Goal: Task Accomplishment & Management: Complete application form

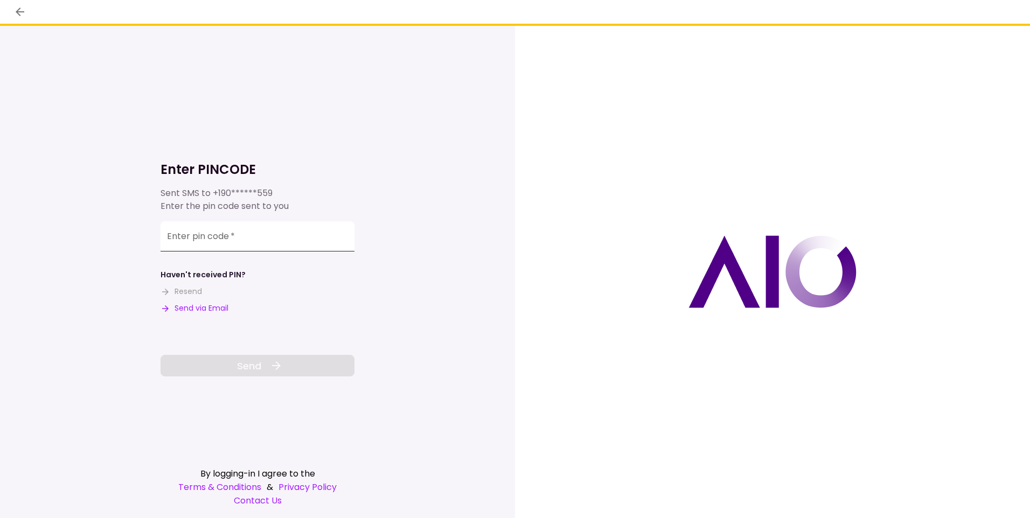
click at [237, 240] on input "Enter pin code   *" at bounding box center [258, 236] width 194 height 30
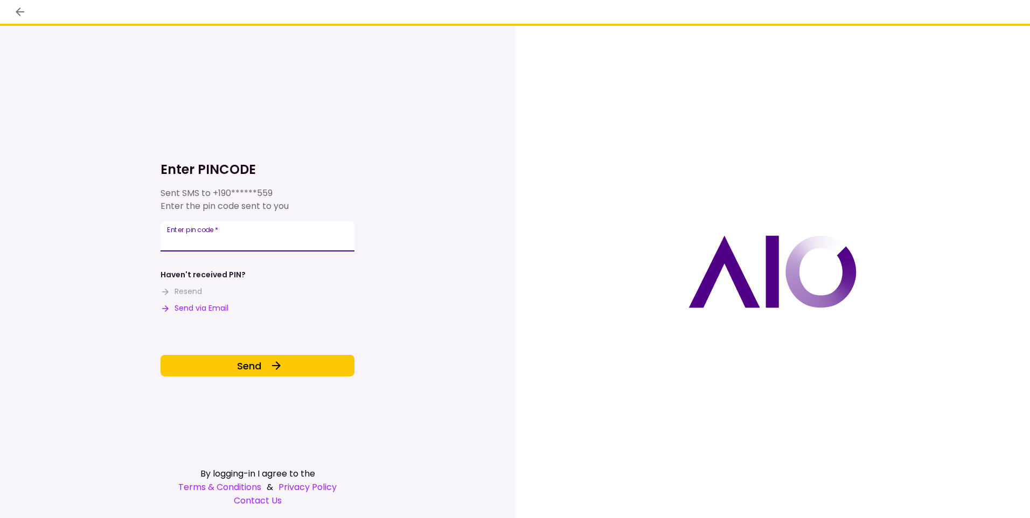
type input "******"
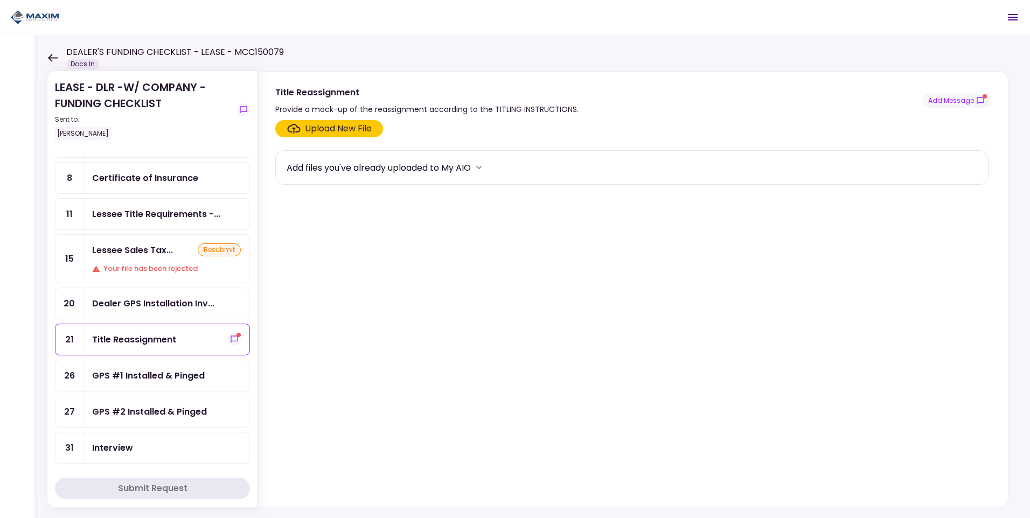
scroll to position [162, 0]
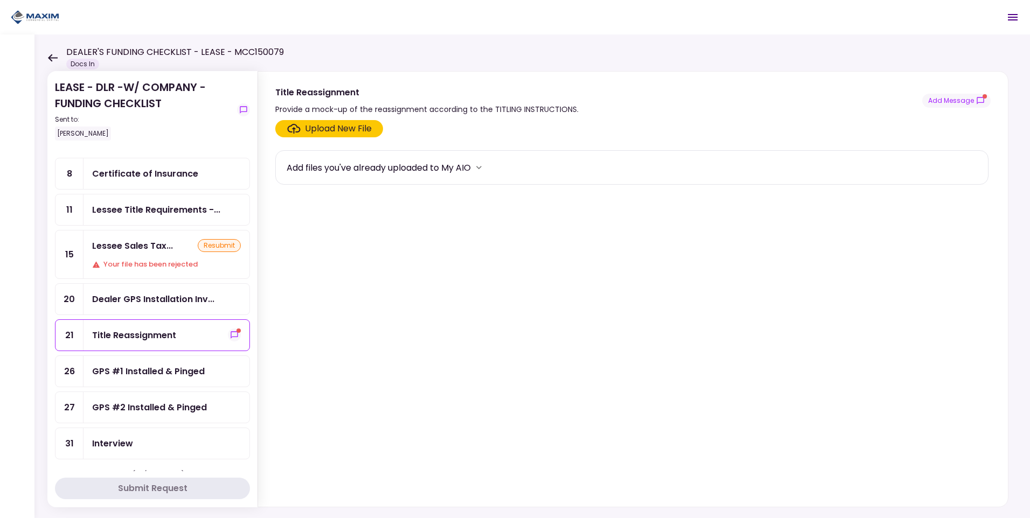
click at [161, 336] on div "Title Reassignment" at bounding box center [134, 335] width 84 height 13
click at [228, 336] on button "show-messages" at bounding box center [234, 335] width 13 height 13
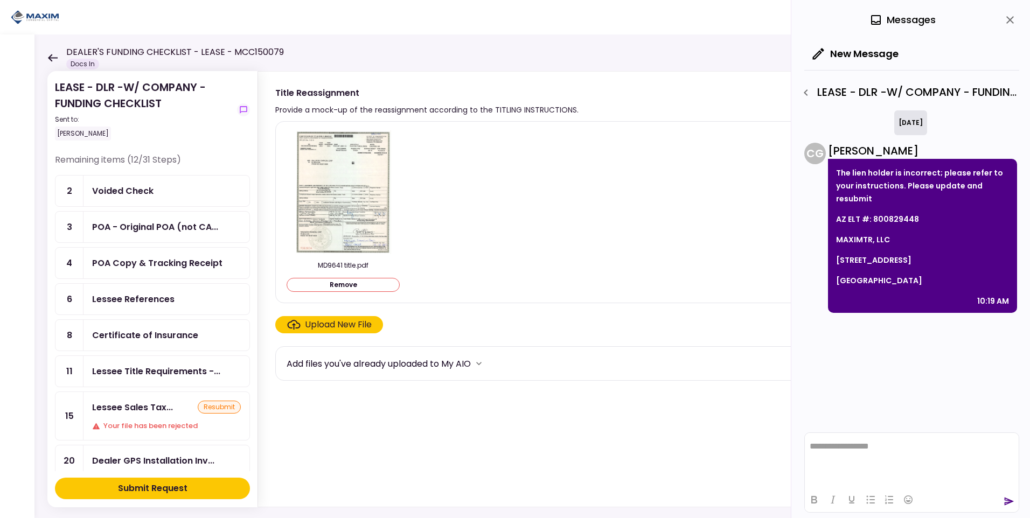
click at [161, 483] on div "Submit Request" at bounding box center [152, 488] width 69 height 13
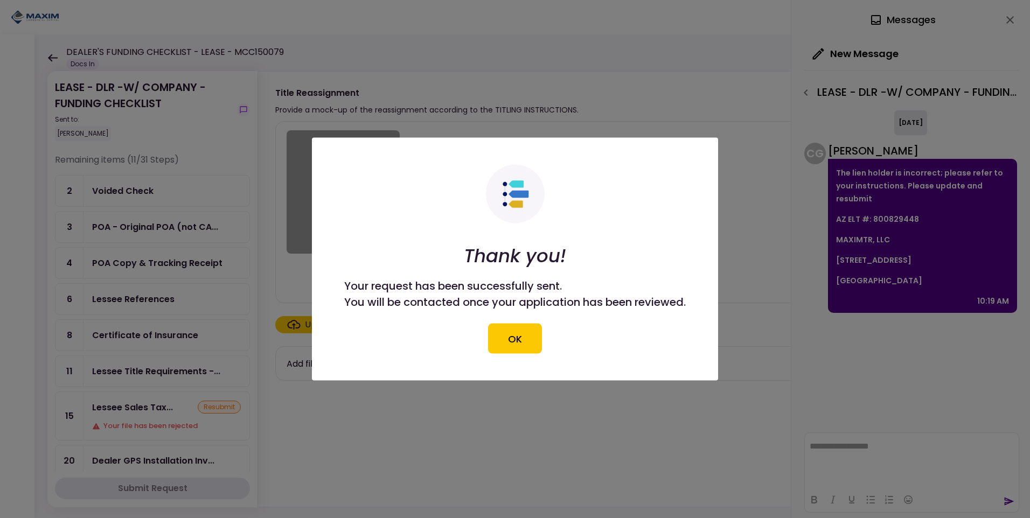
click at [522, 339] on button "OK" at bounding box center [515, 339] width 54 height 30
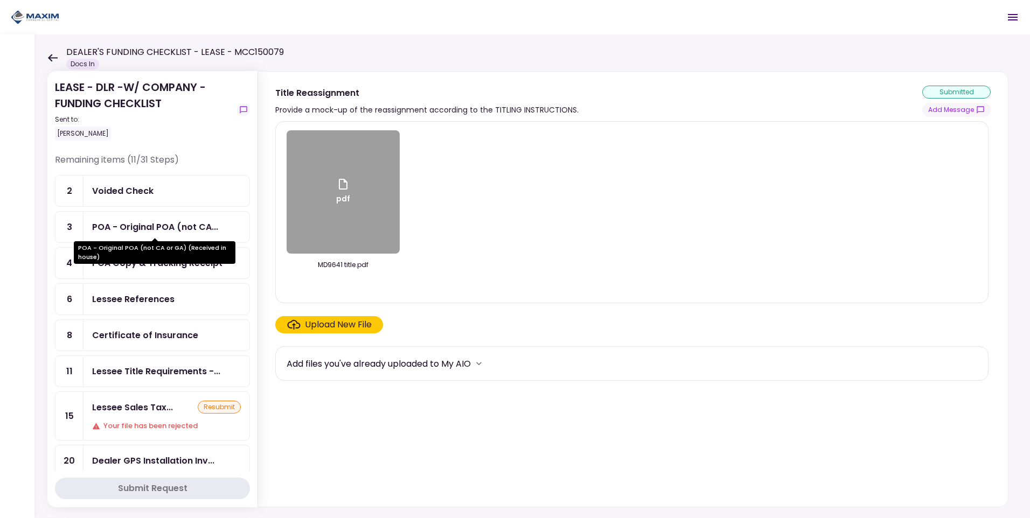
click at [176, 225] on div "POA - Original POA (not CA..." at bounding box center [155, 226] width 126 height 13
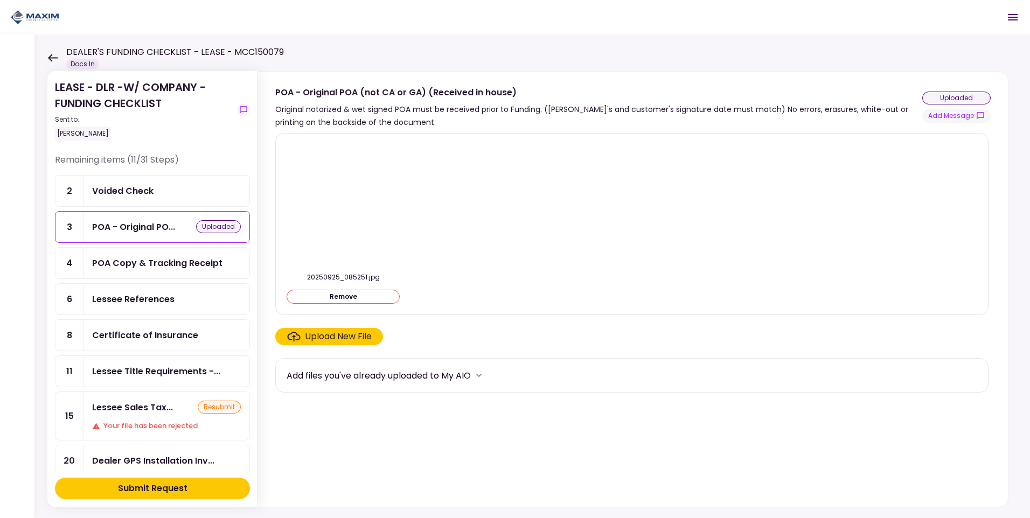
click at [319, 296] on button "Remove" at bounding box center [343, 297] width 113 height 14
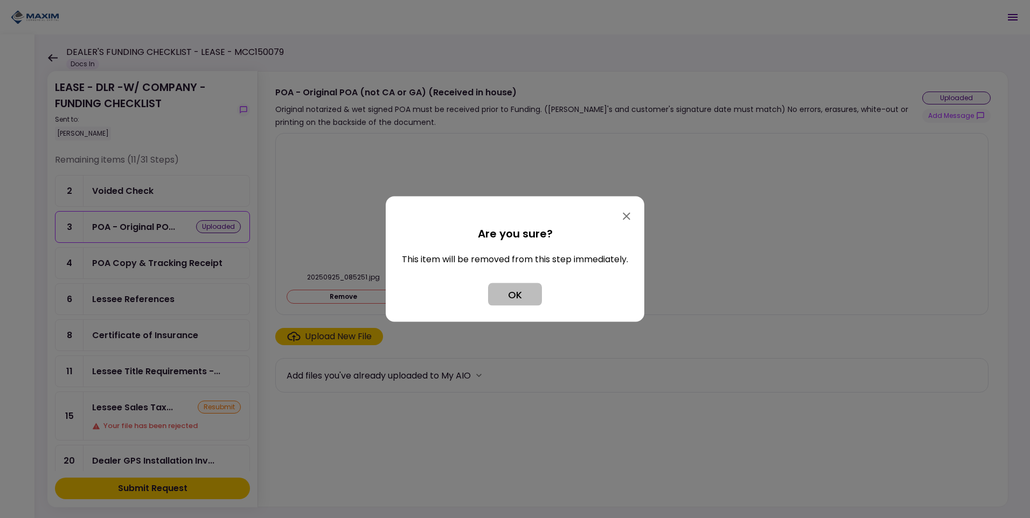
click at [508, 295] on button "OK" at bounding box center [515, 294] width 54 height 23
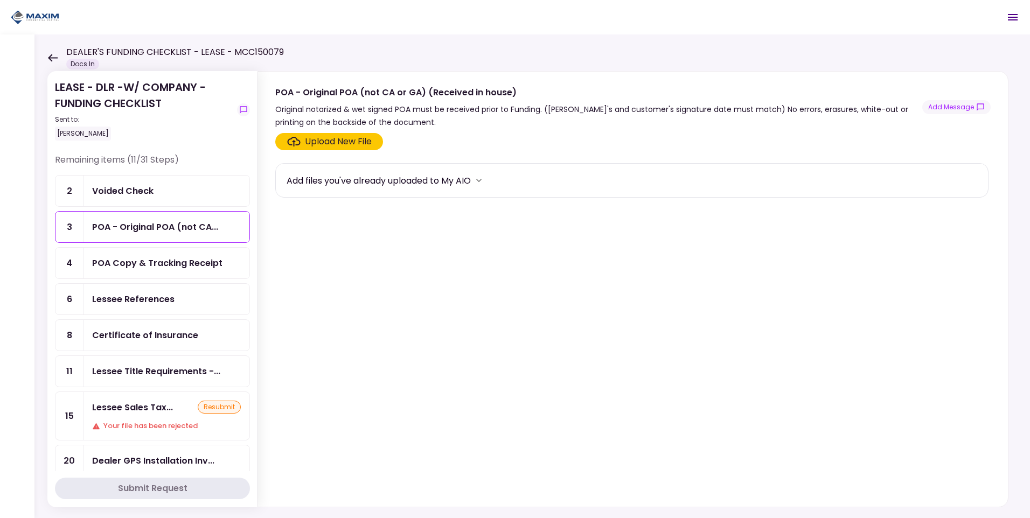
click at [165, 266] on div "POA Copy & Tracking Receipt" at bounding box center [157, 262] width 130 height 13
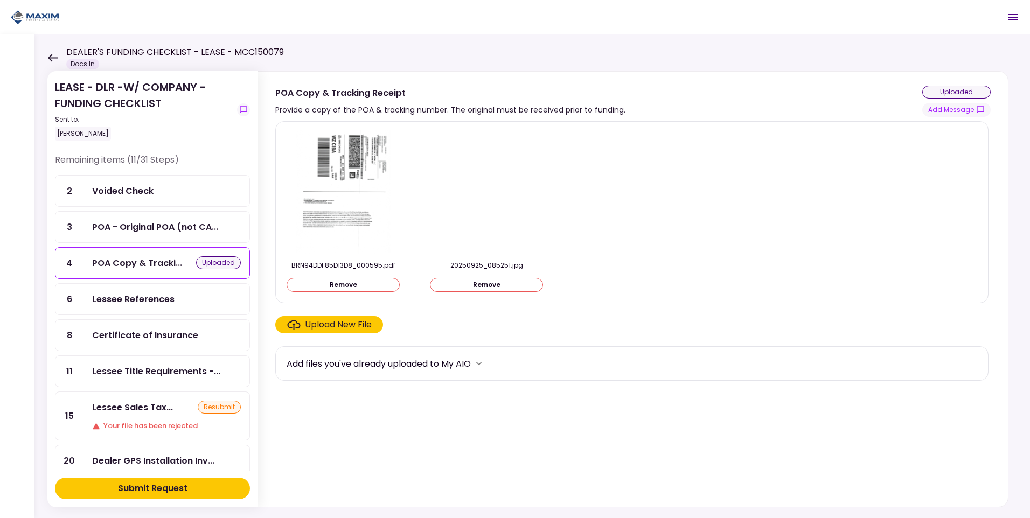
click at [142, 304] on div "Lessee References" at bounding box center [133, 299] width 82 height 13
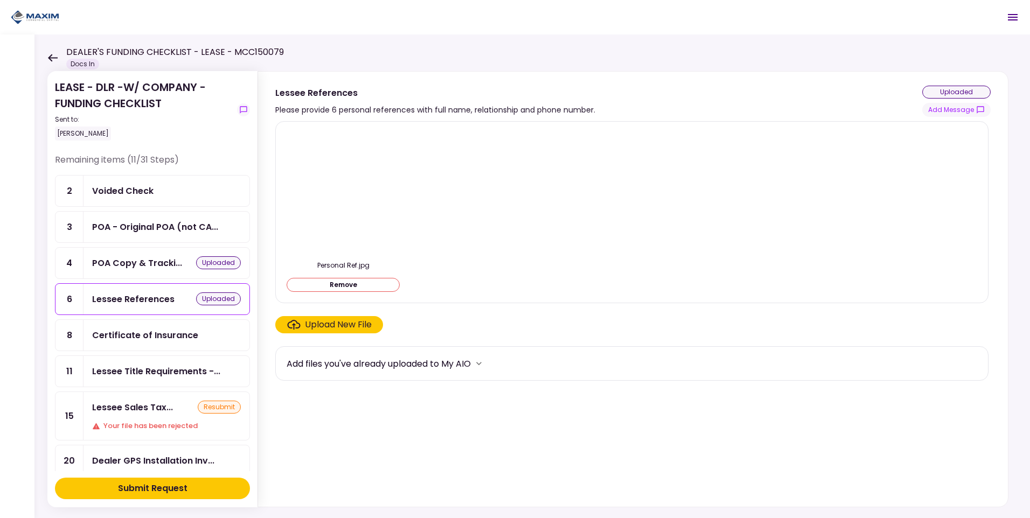
click at [150, 486] on div "Submit Request" at bounding box center [152, 488] width 69 height 13
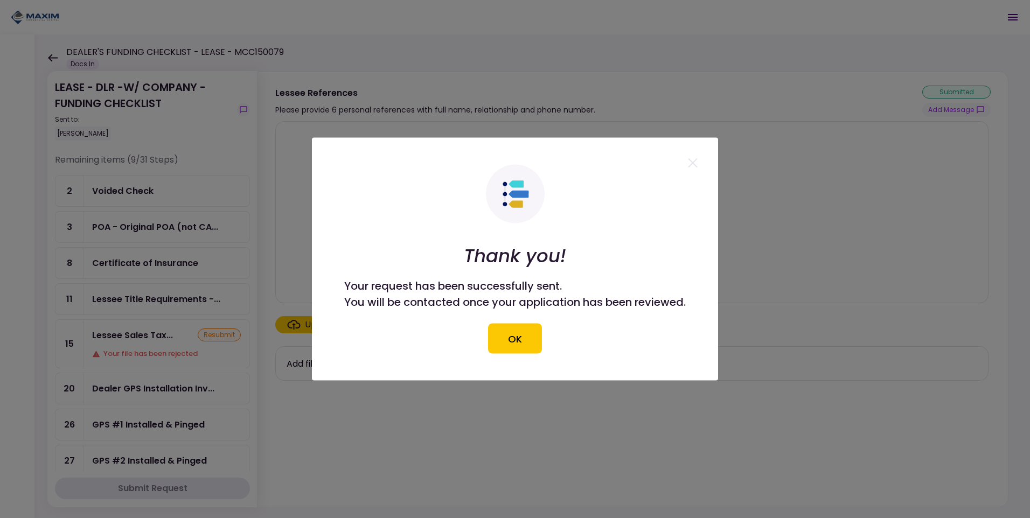
click at [515, 345] on button "OK" at bounding box center [515, 339] width 54 height 30
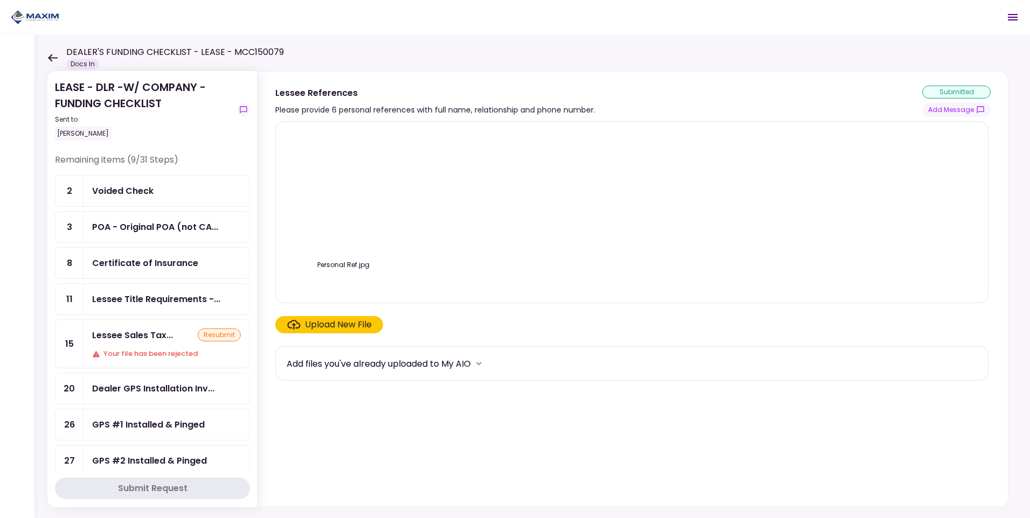
click at [54, 54] on icon at bounding box center [52, 58] width 10 height 8
